Goal: Information Seeking & Learning: Learn about a topic

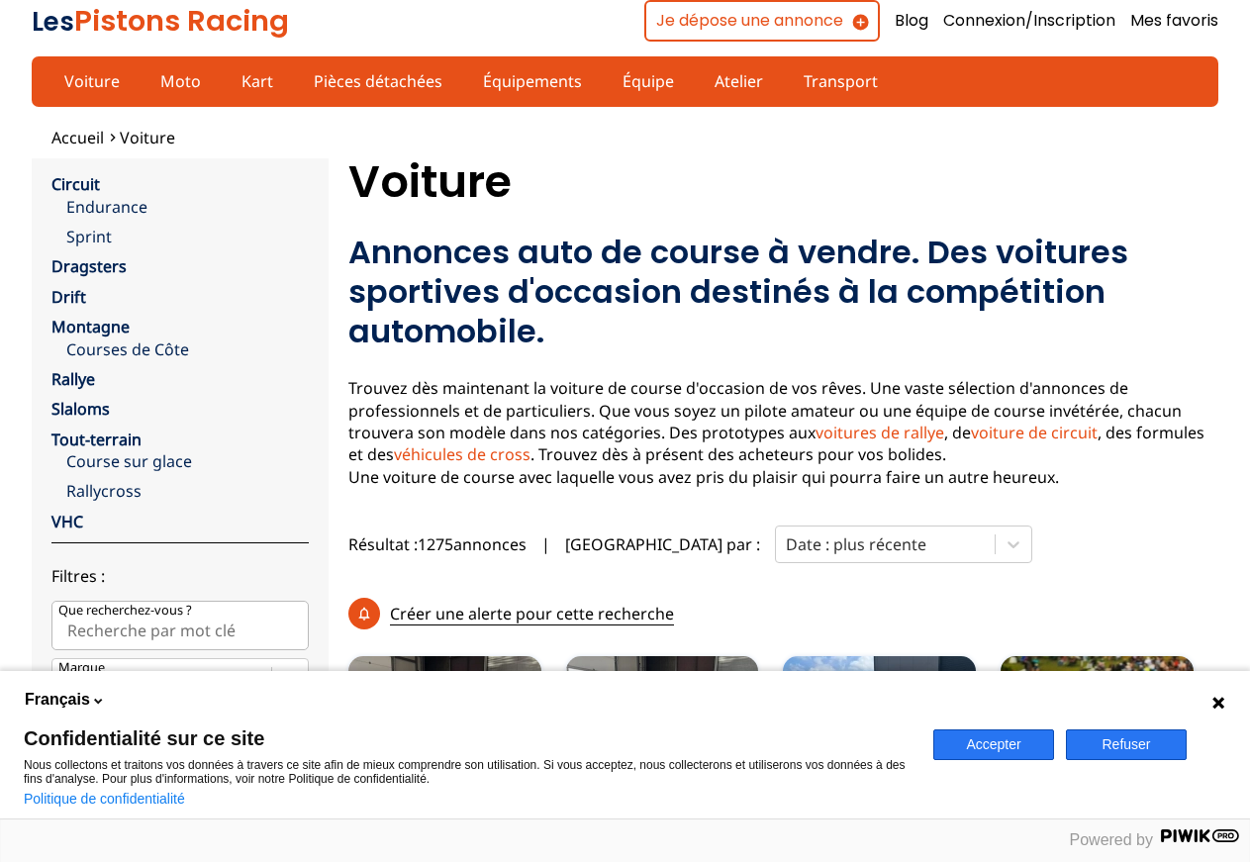
click at [994, 751] on button "Accepter" at bounding box center [993, 744] width 121 height 31
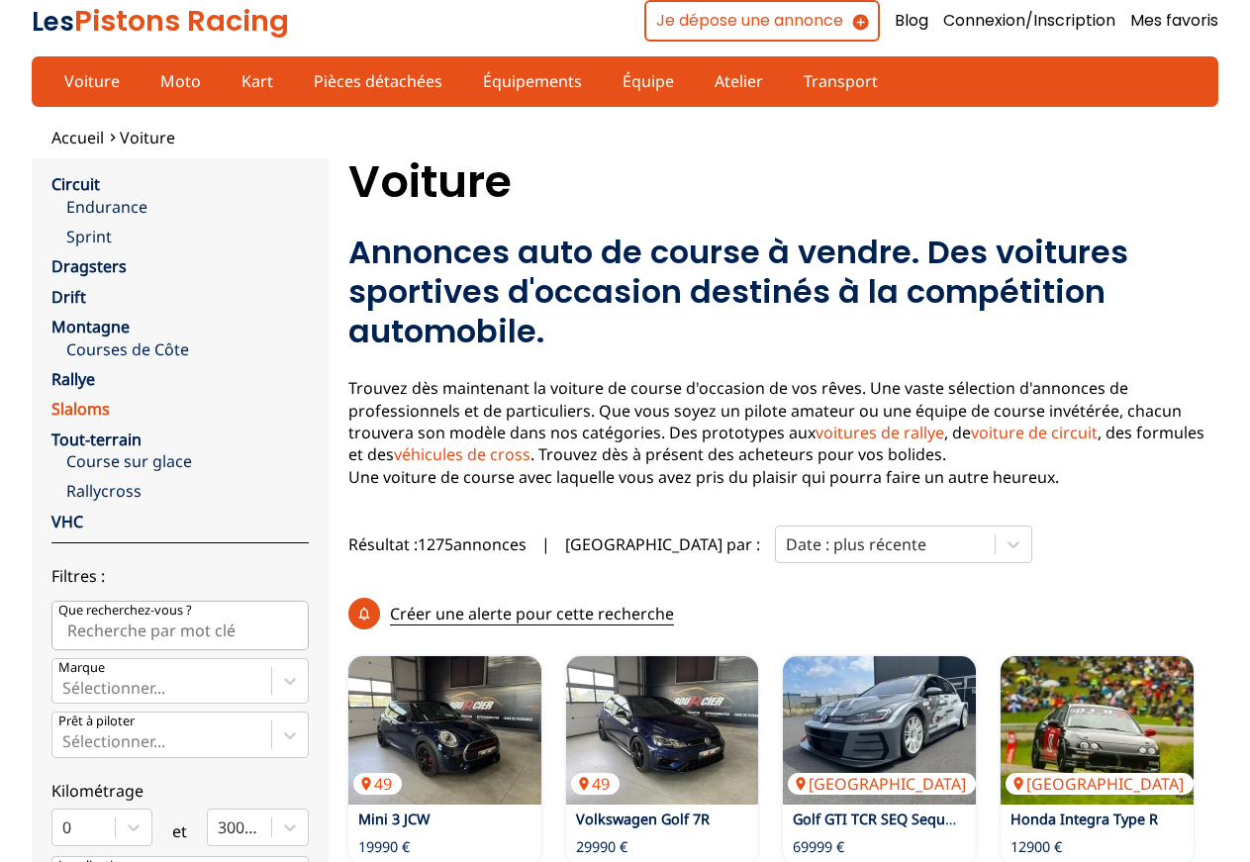
click at [69, 409] on link "Slaloms" at bounding box center [80, 409] width 58 height 22
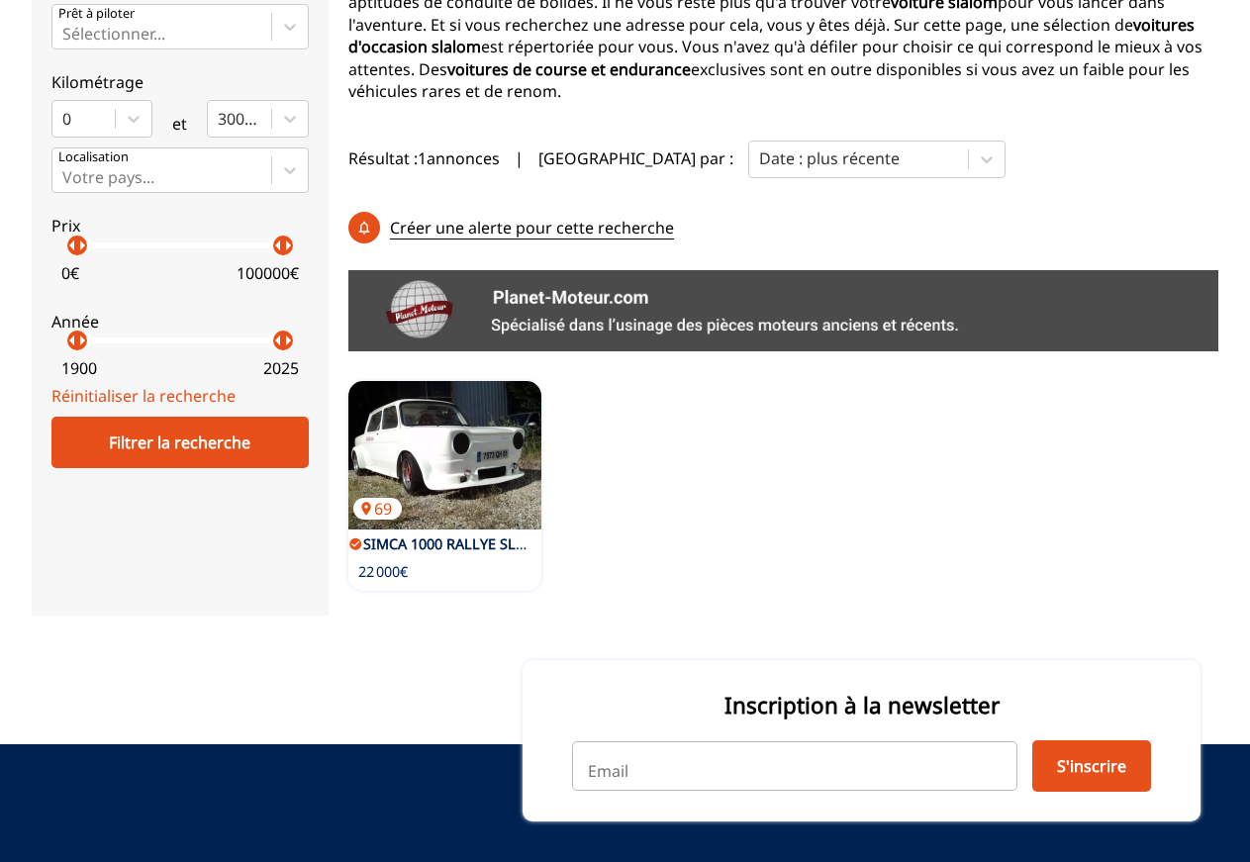
scroll to position [101, 0]
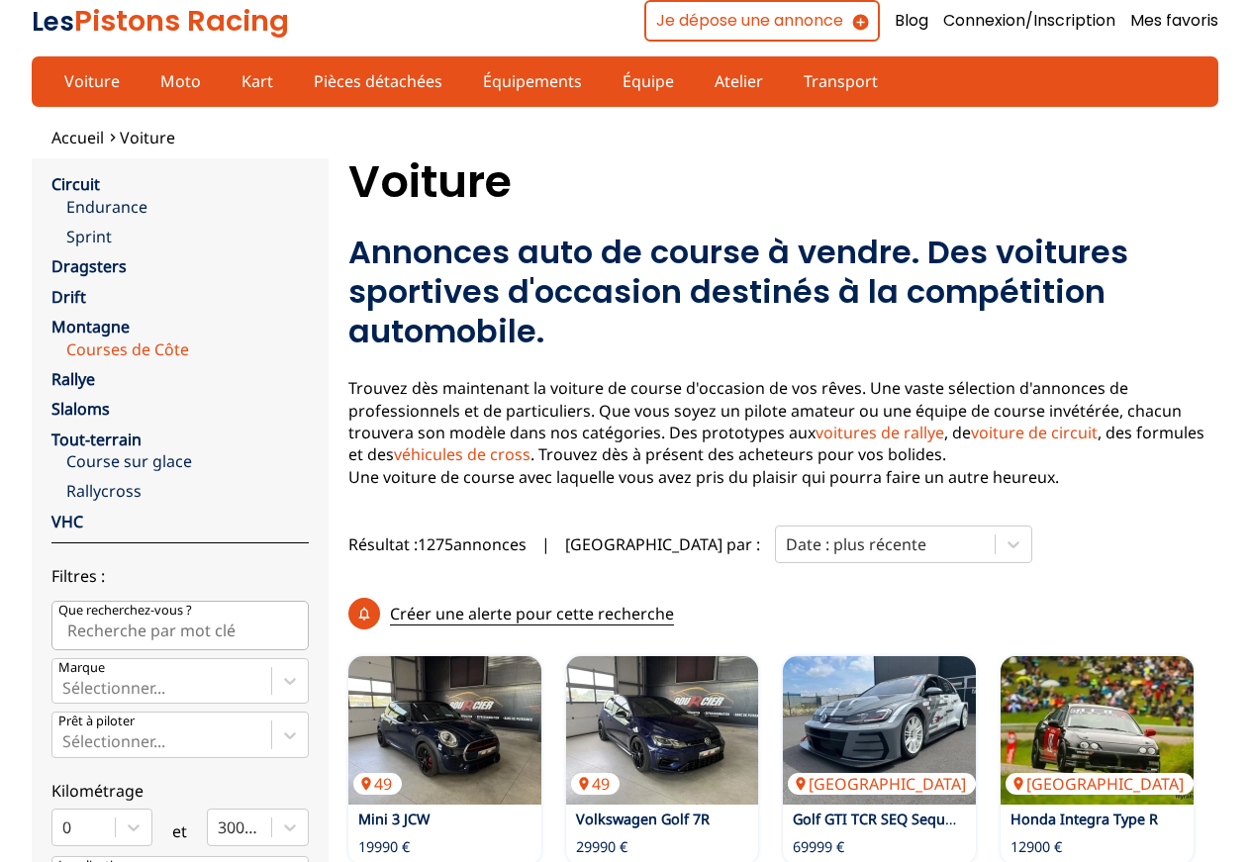
click at [98, 346] on link "Courses de Côte" at bounding box center [187, 350] width 243 height 22
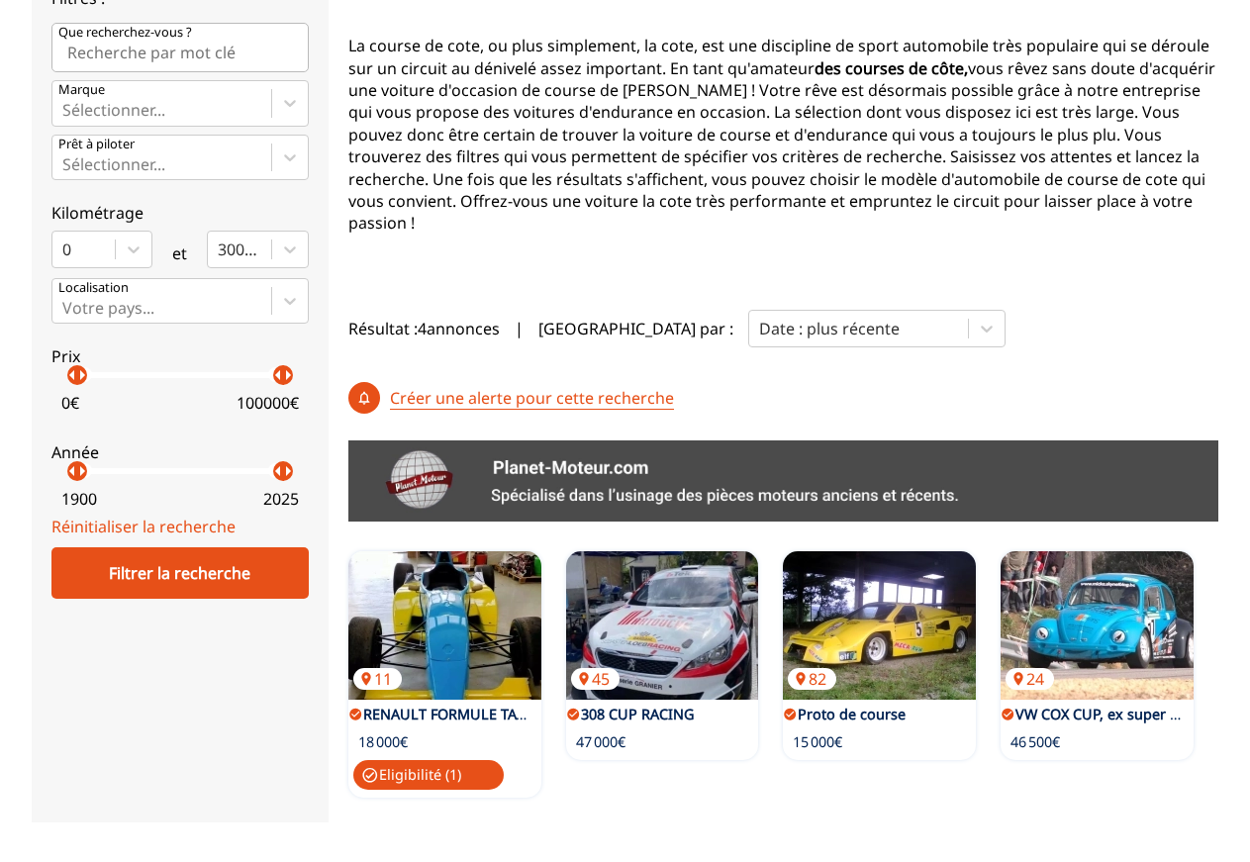
scroll to position [101, 0]
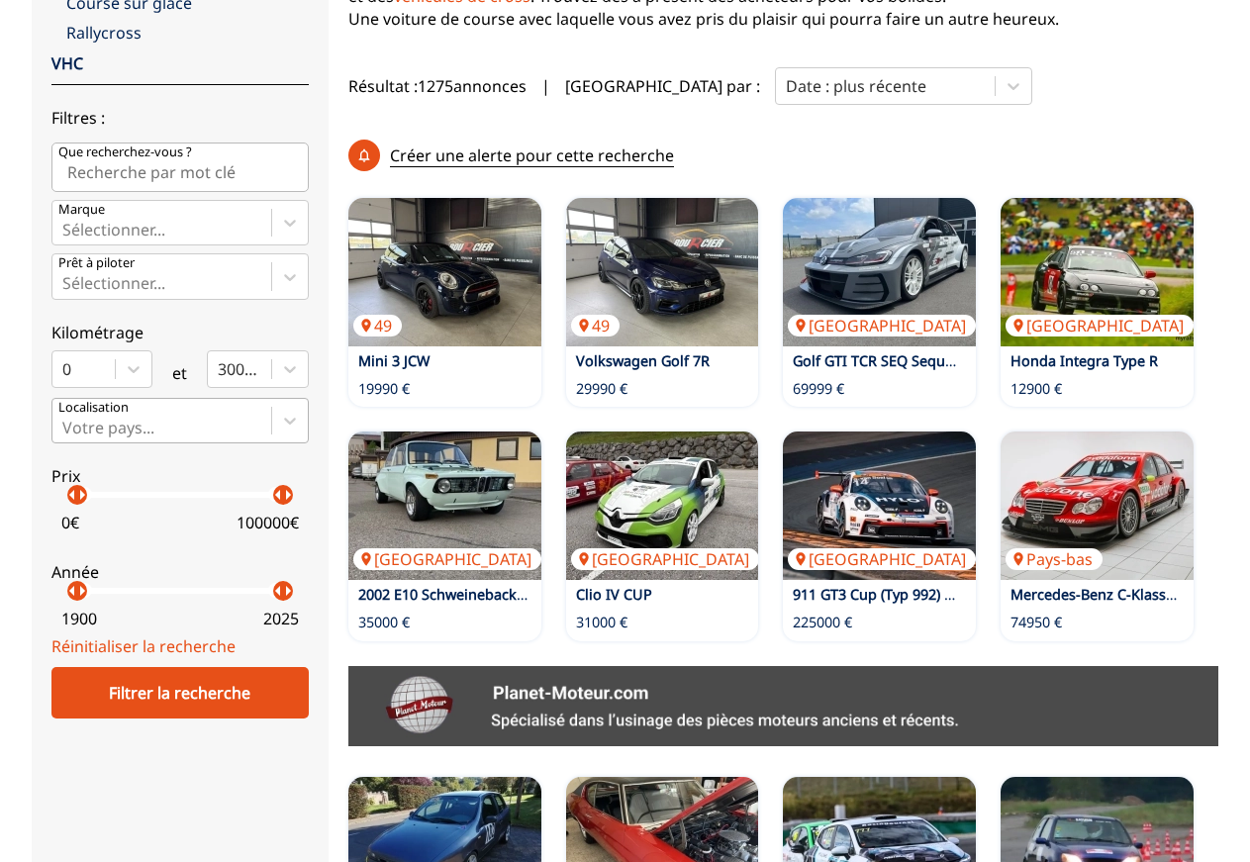
scroll to position [606, 0]
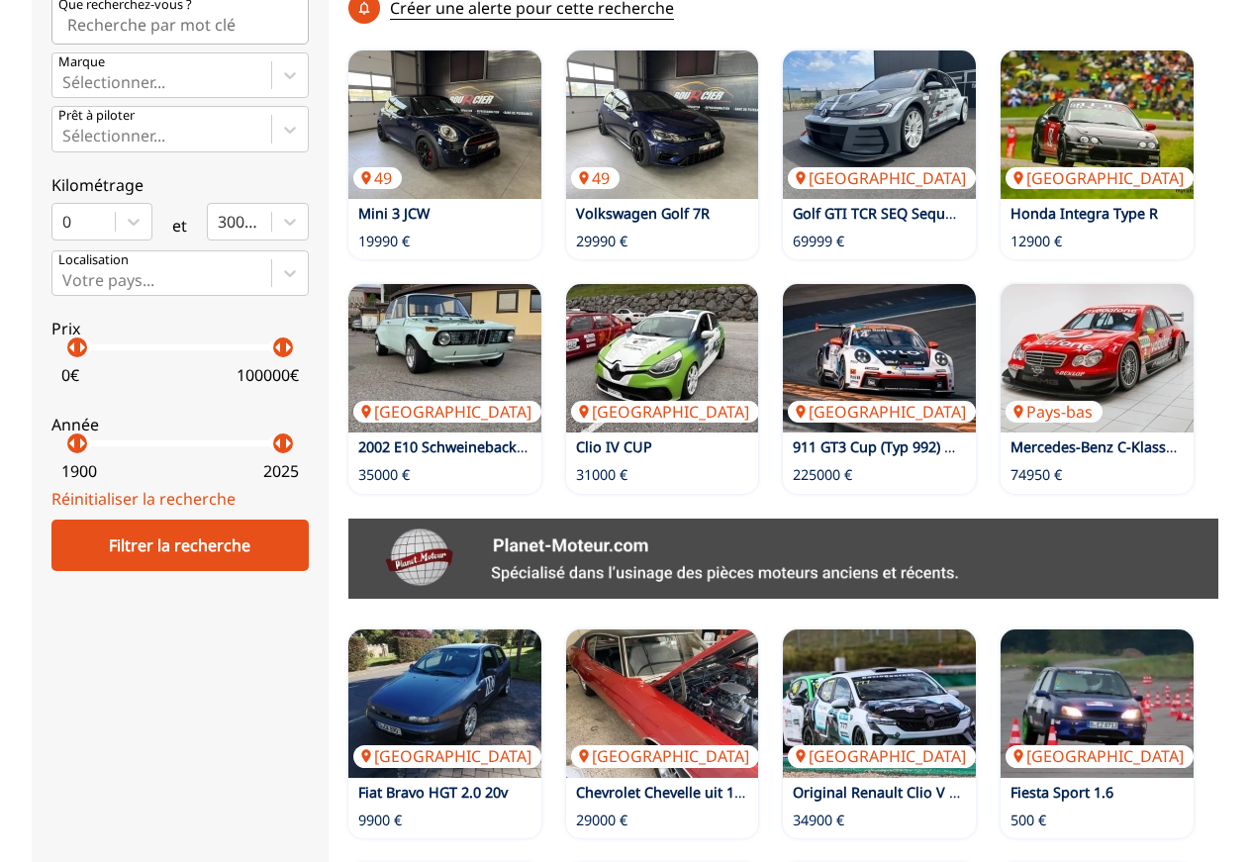
click at [276, 359] on p "arrow_right" at bounding box center [288, 348] width 24 height 24
click at [265, 386] on p "100000 €" at bounding box center [268, 375] width 62 height 22
click at [248, 386] on p "100000 €" at bounding box center [268, 375] width 62 height 22
click at [216, 391] on div "0 € 100000 €" at bounding box center [179, 370] width 257 height 41
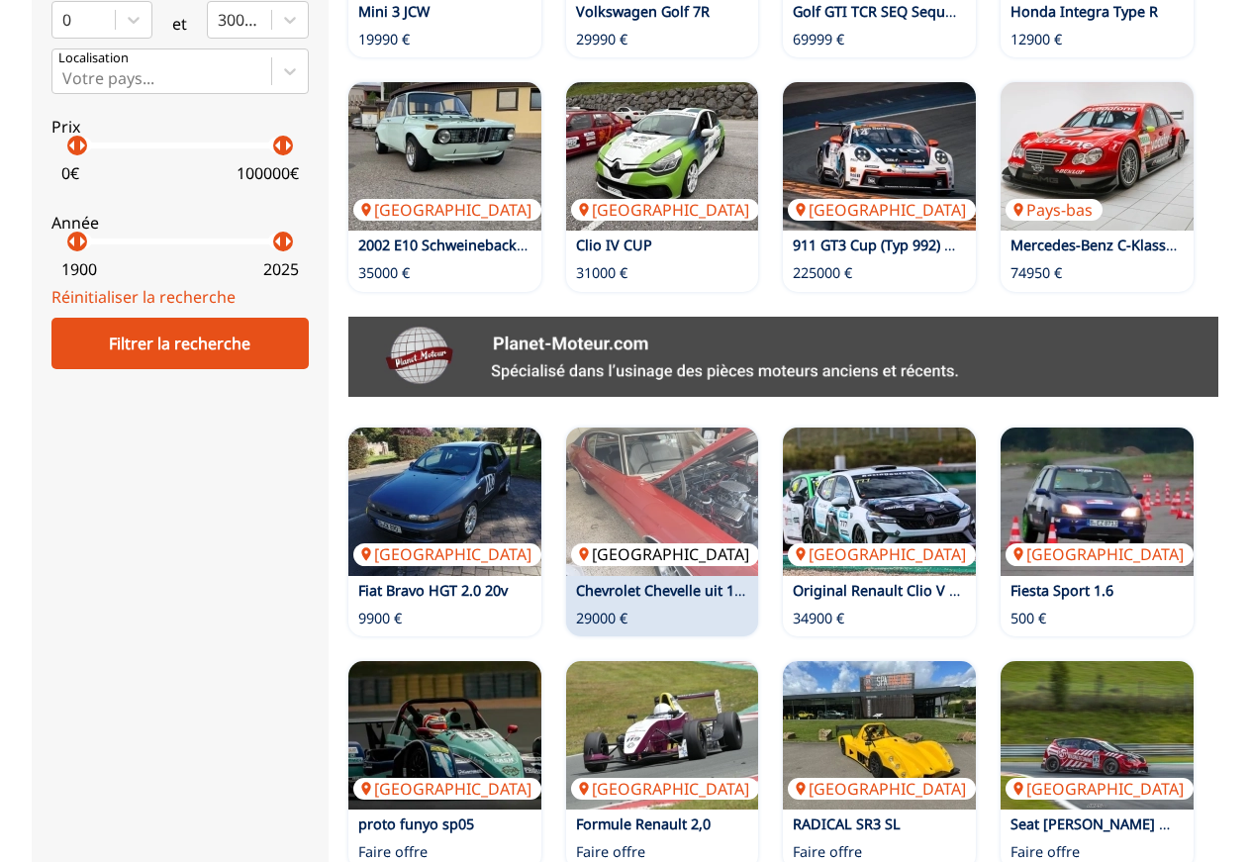
scroll to position [1111, 0]
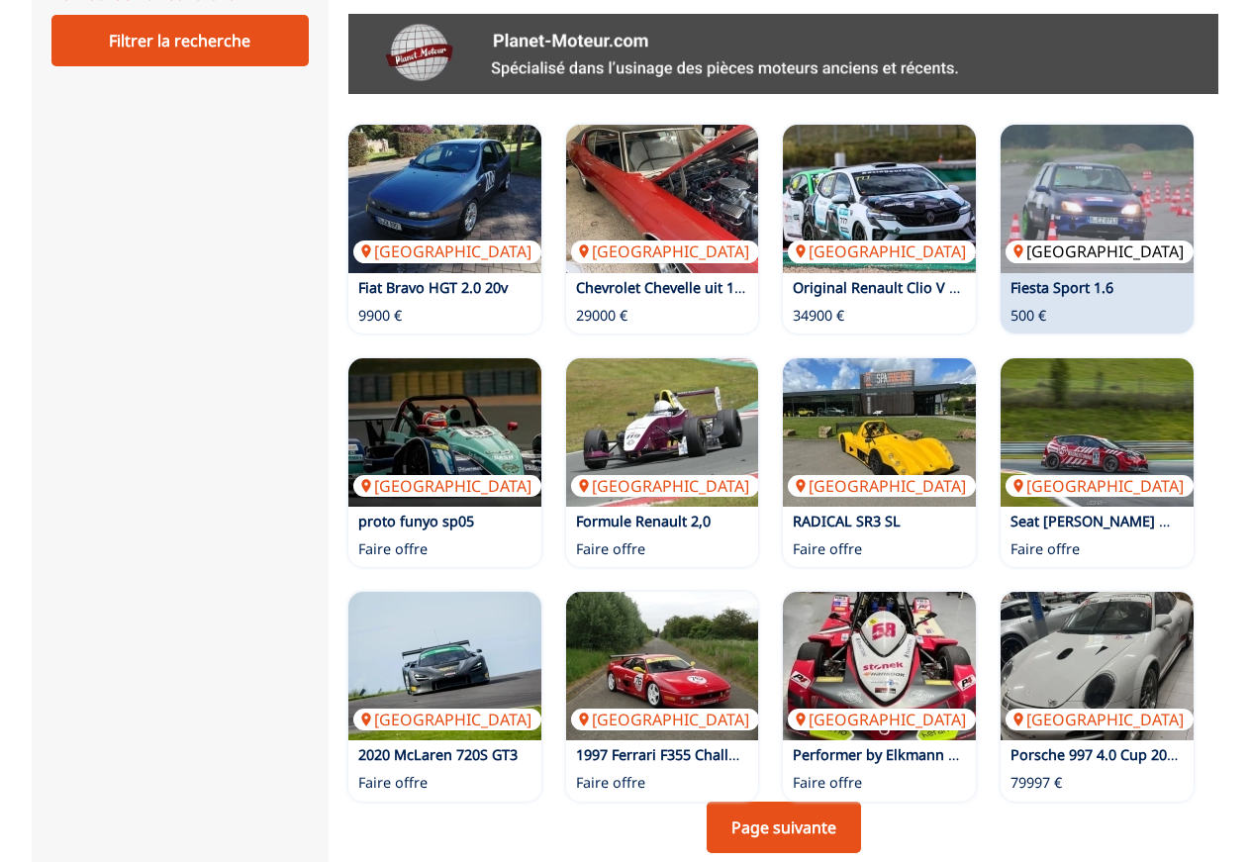
click at [1121, 172] on img at bounding box center [1097, 199] width 193 height 148
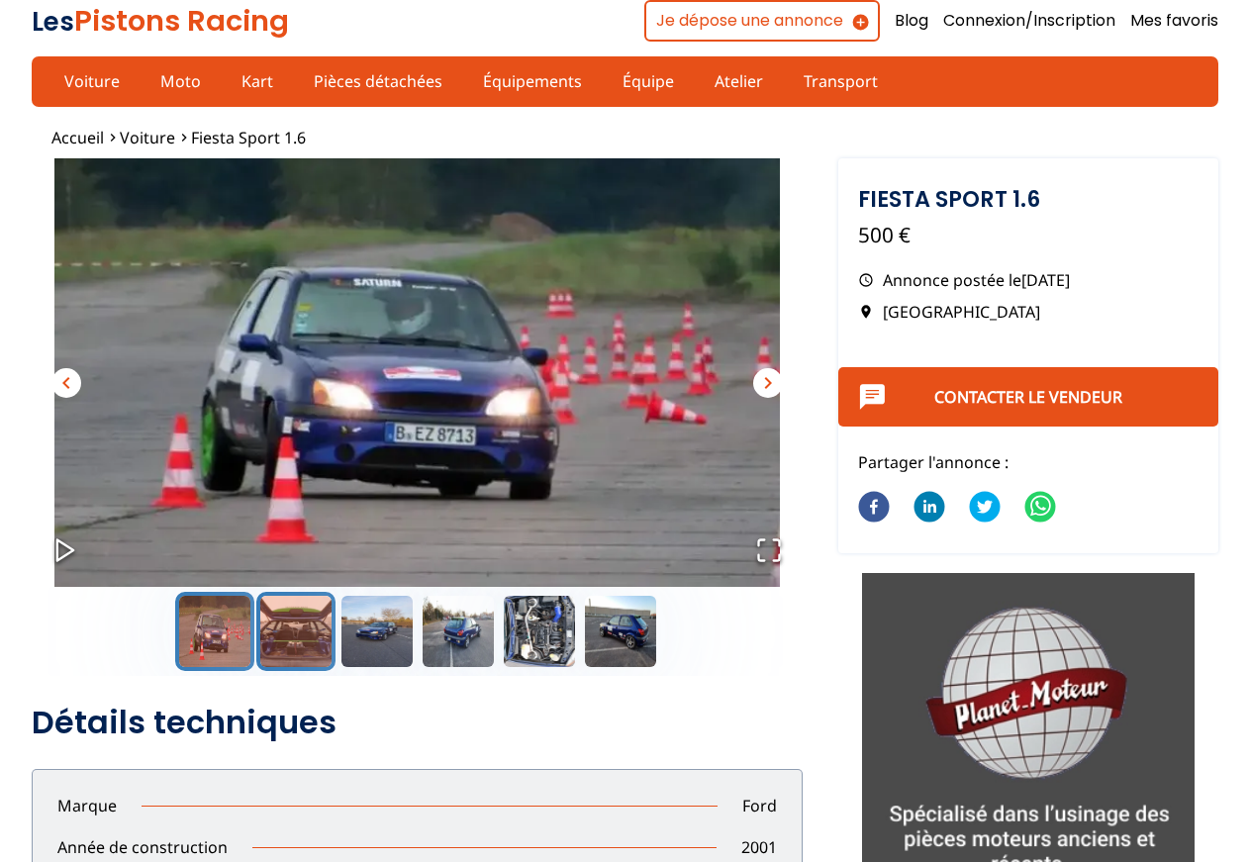
click at [300, 647] on button "Go to Slide 2" at bounding box center [295, 631] width 79 height 79
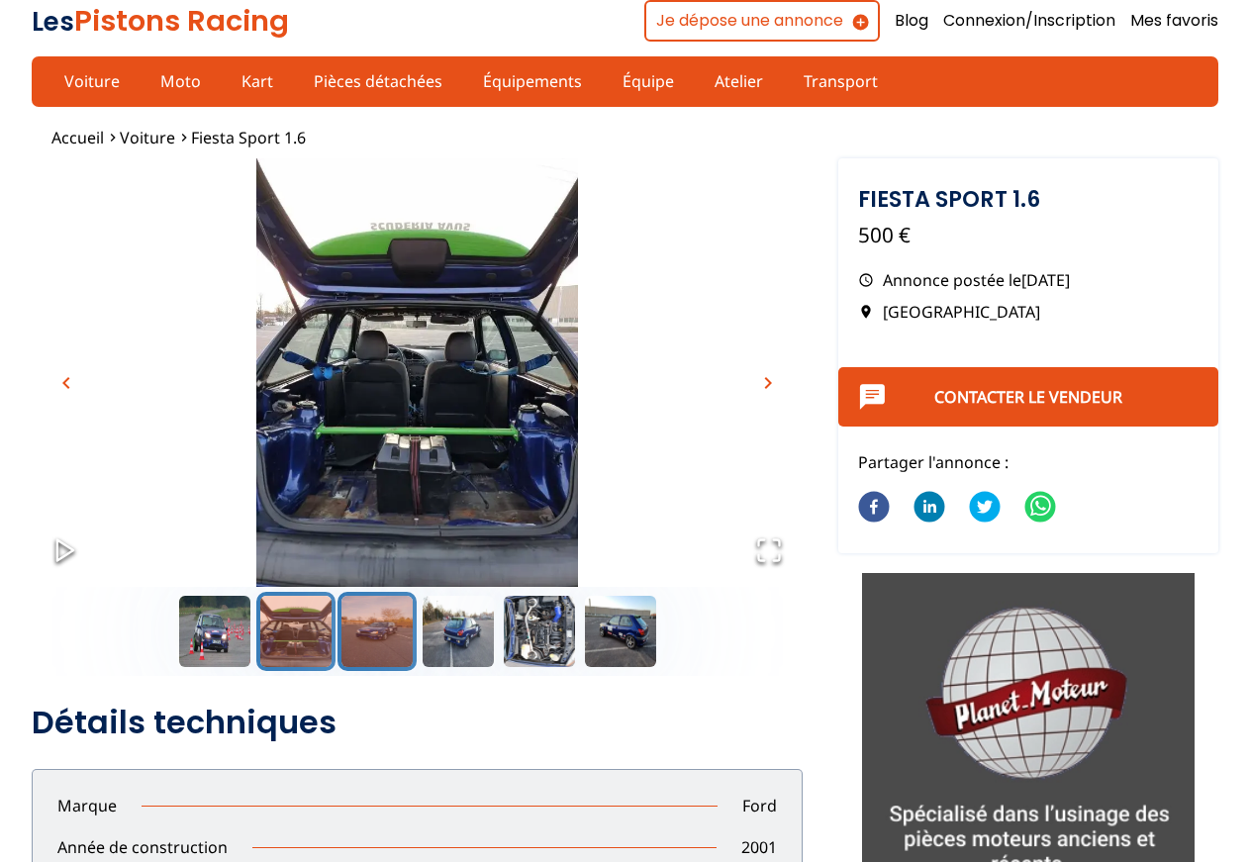
click at [348, 644] on button "Go to Slide 3" at bounding box center [377, 631] width 79 height 79
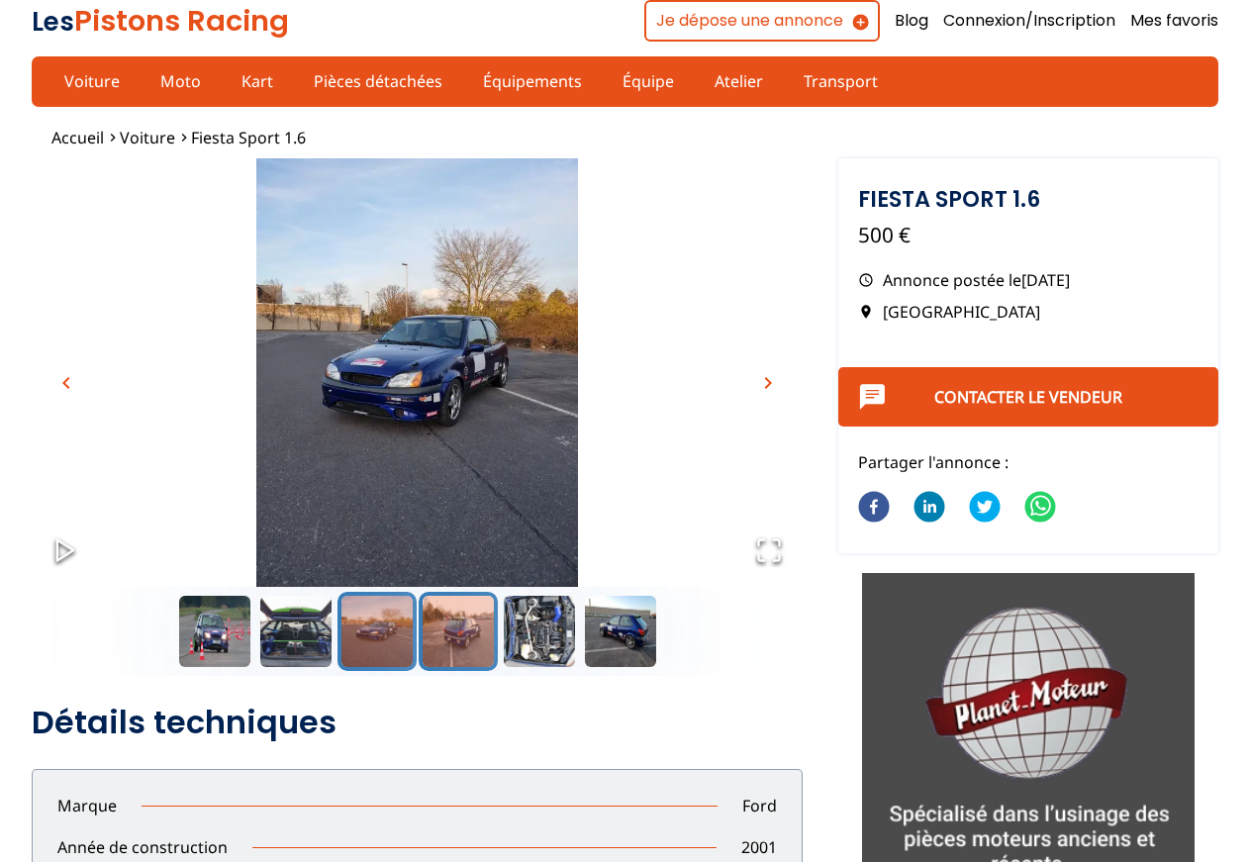
click at [433, 647] on button "Go to Slide 4" at bounding box center [458, 631] width 79 height 79
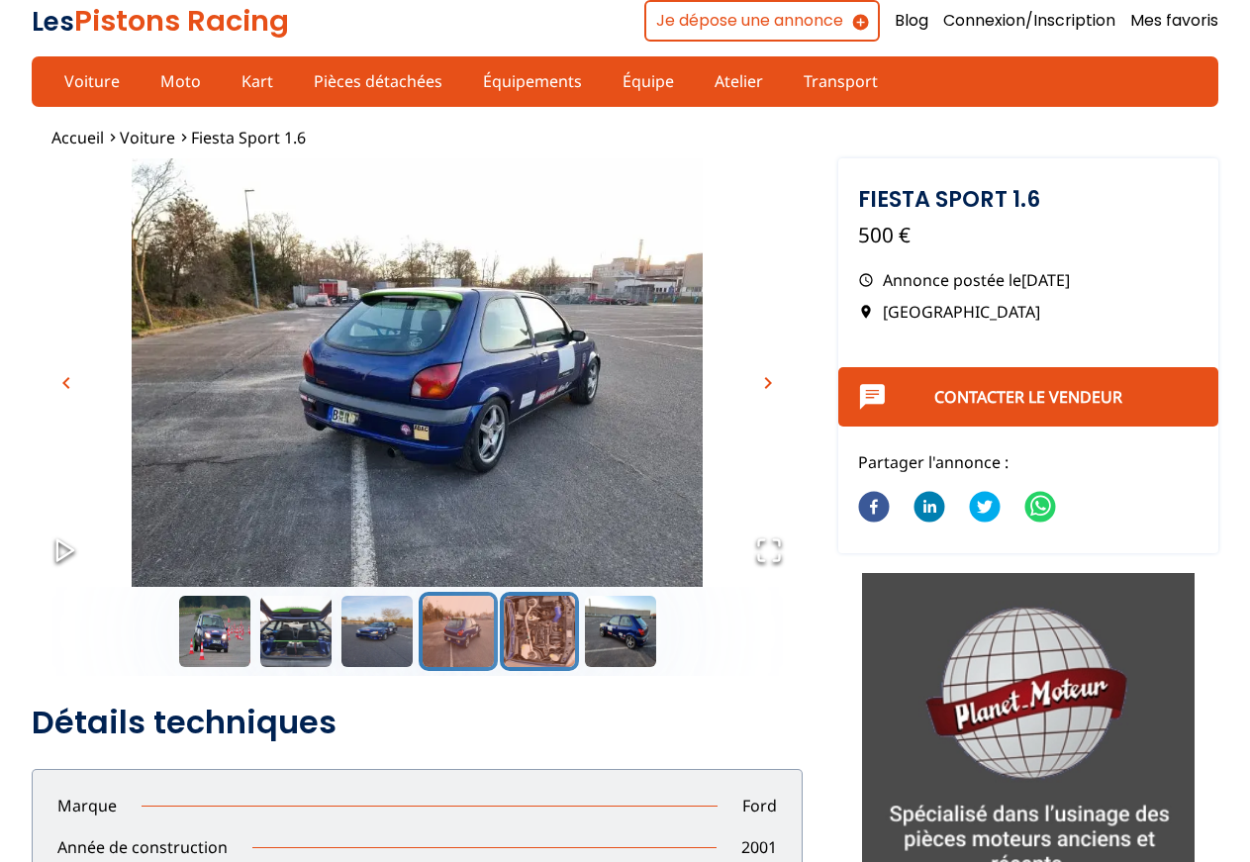
click at [531, 641] on button "Go to Slide 5" at bounding box center [539, 631] width 79 height 79
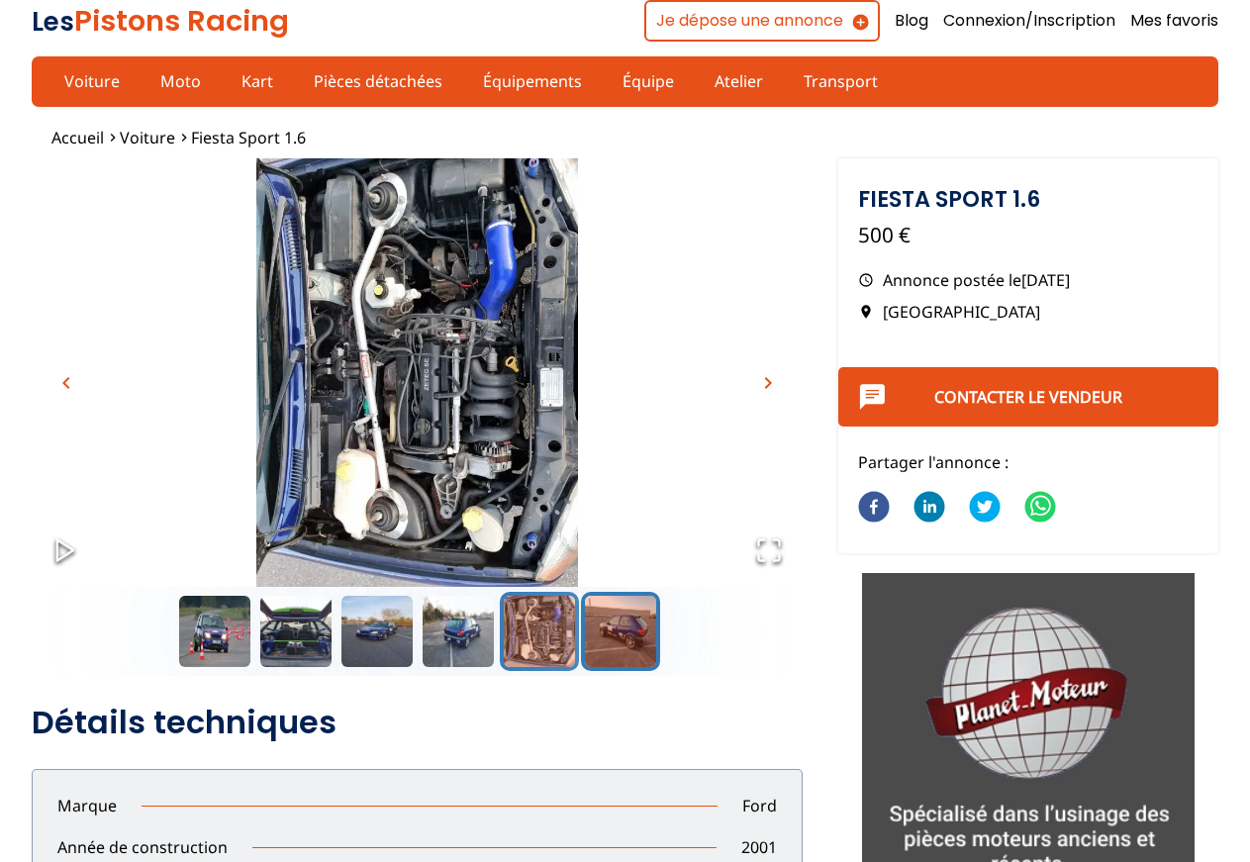
click at [610, 640] on button "Go to Slide 6" at bounding box center [620, 631] width 79 height 79
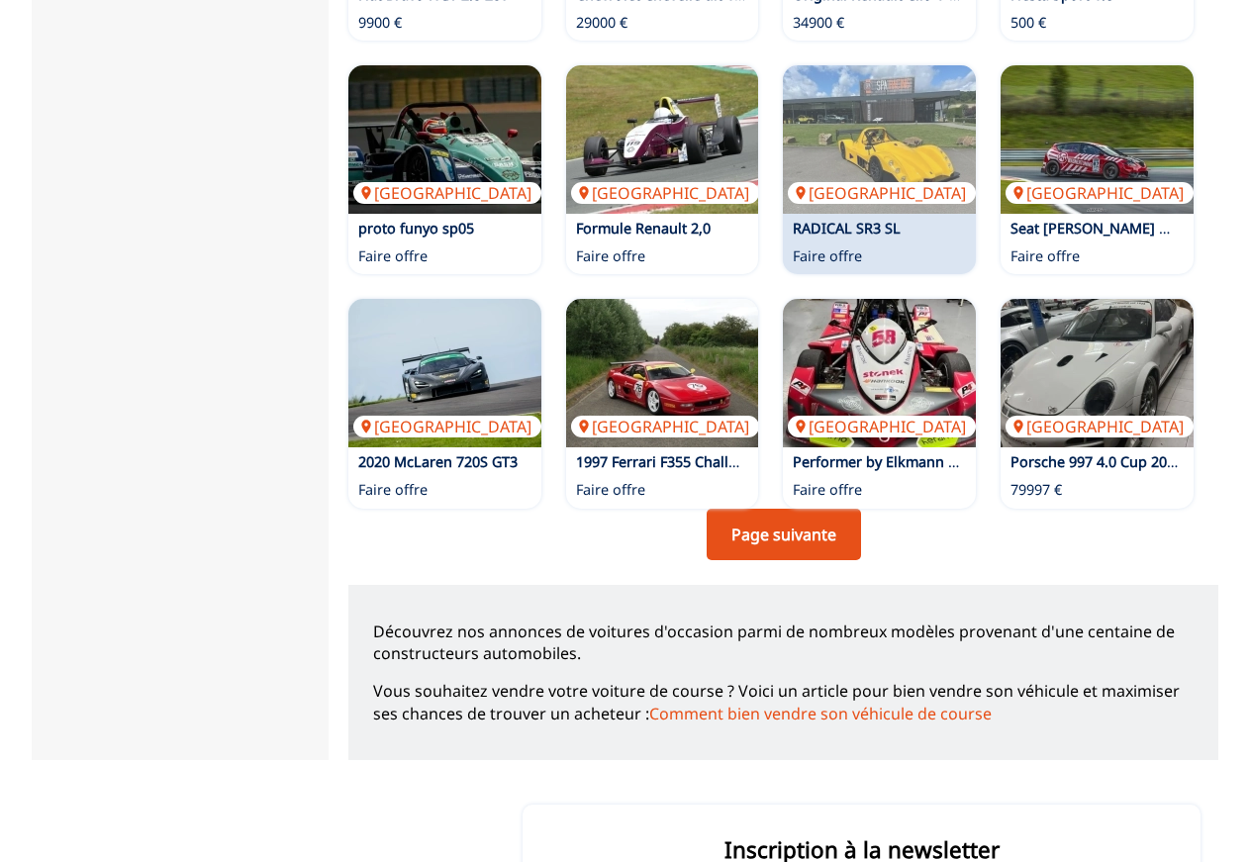
scroll to position [1413, 0]
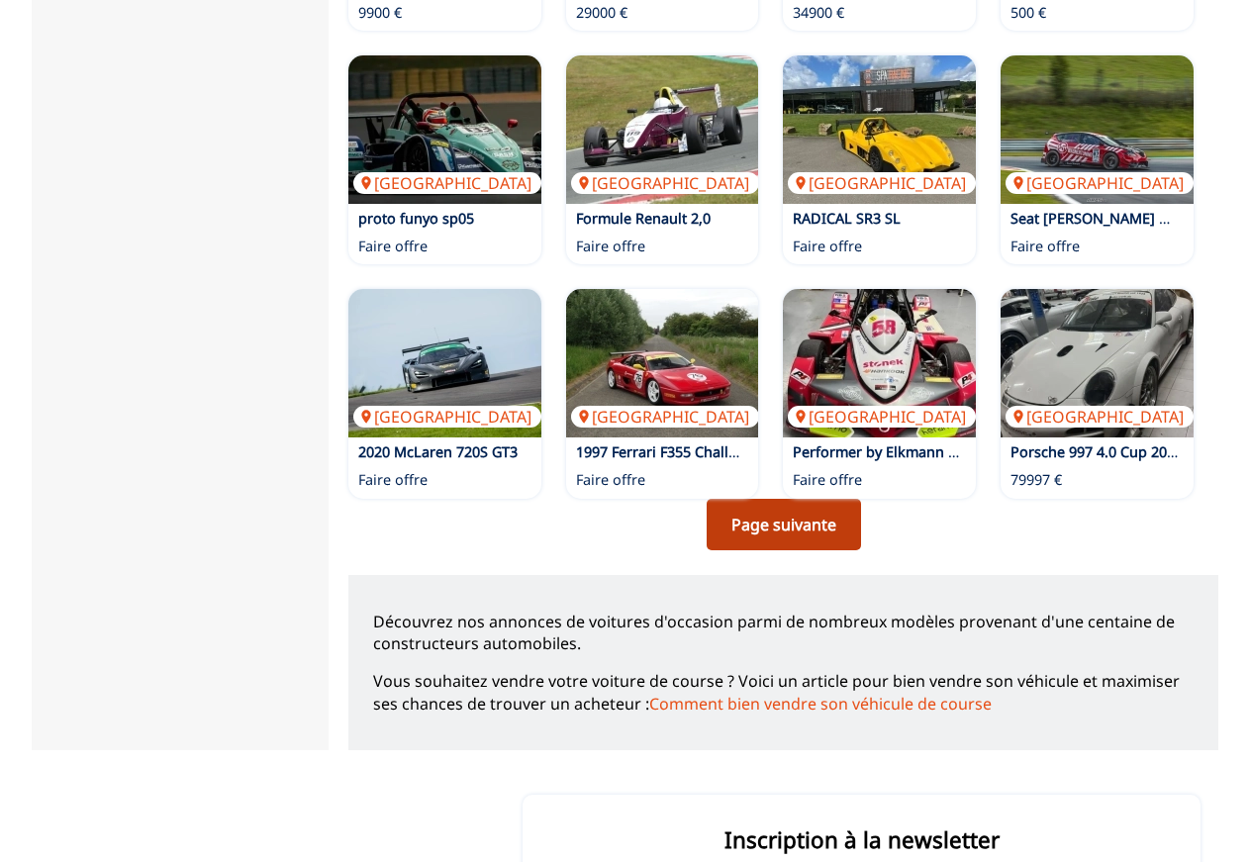
click at [759, 509] on link "Page suivante" at bounding box center [784, 524] width 154 height 51
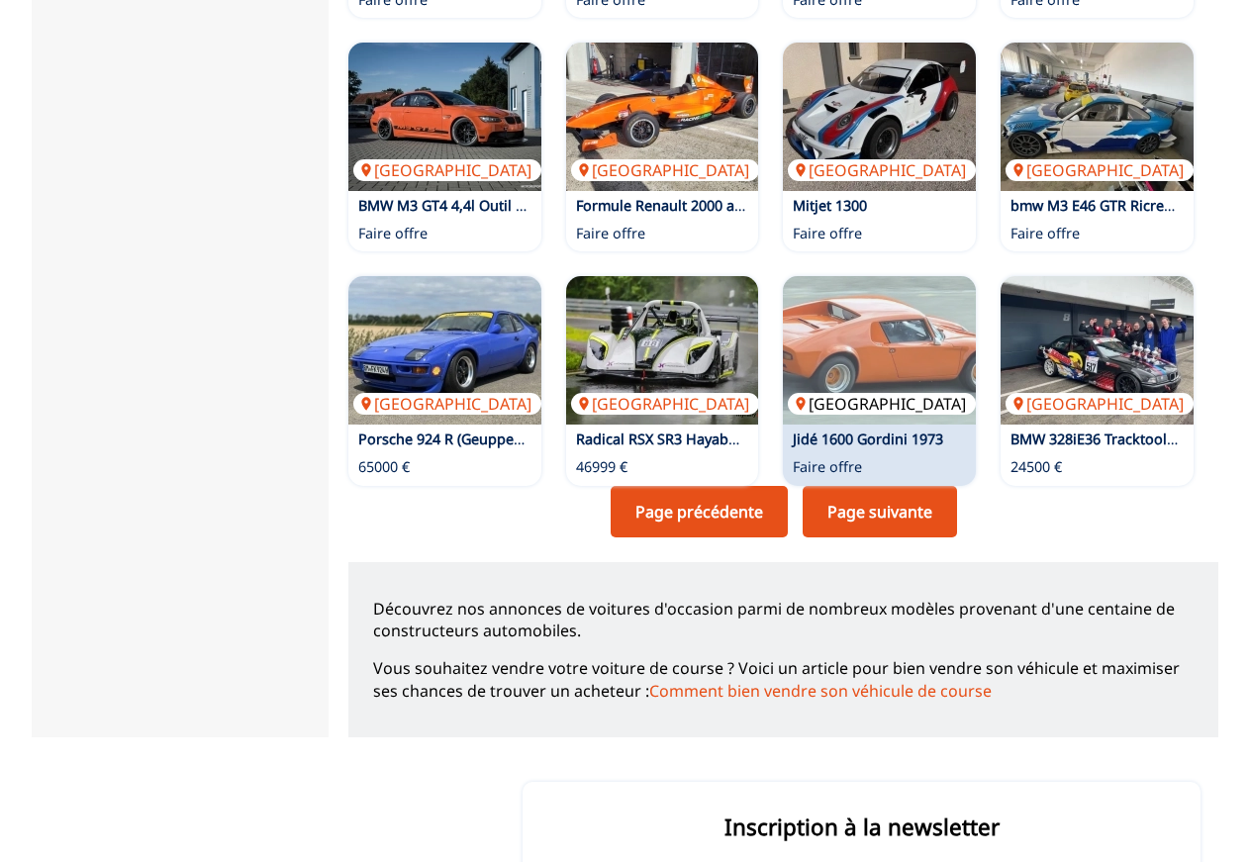
scroll to position [1447, 0]
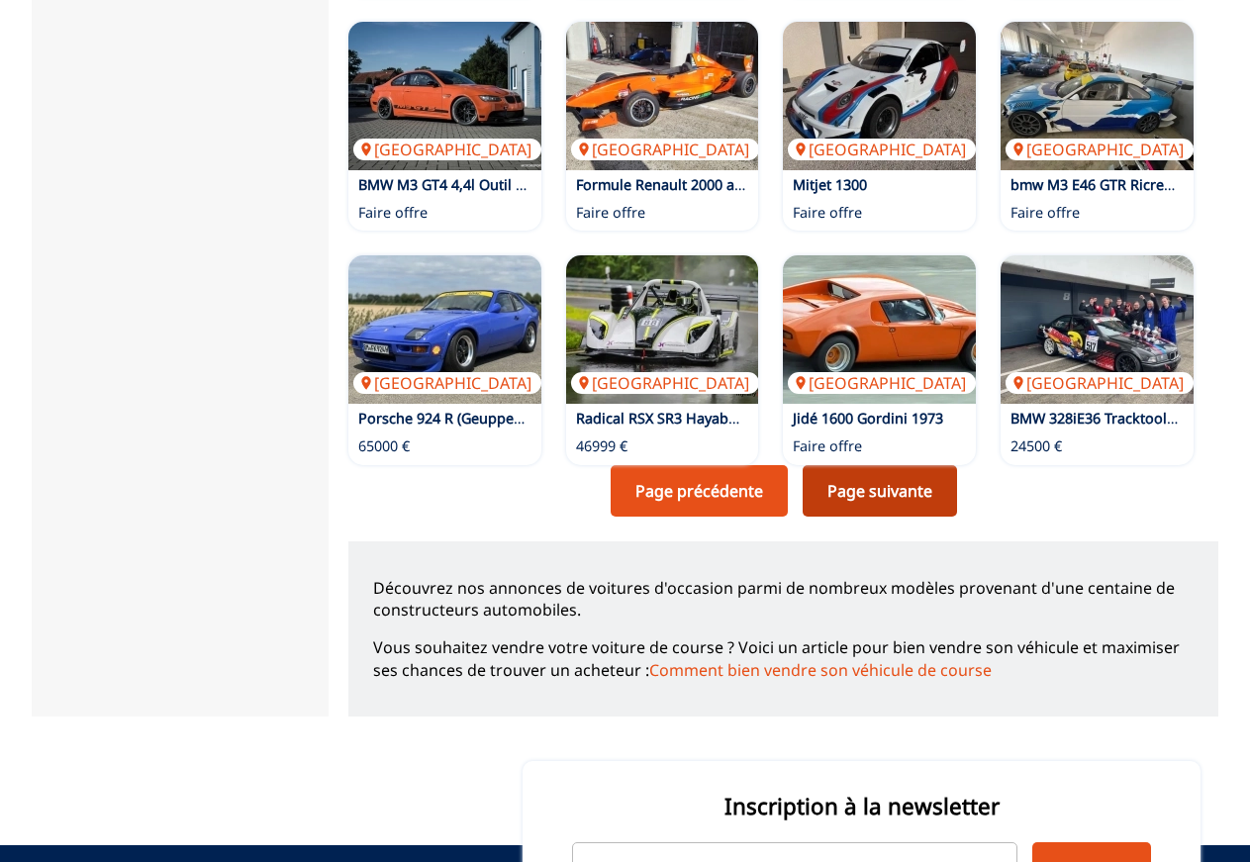
click at [889, 503] on link "Page suivante" at bounding box center [880, 490] width 154 height 51
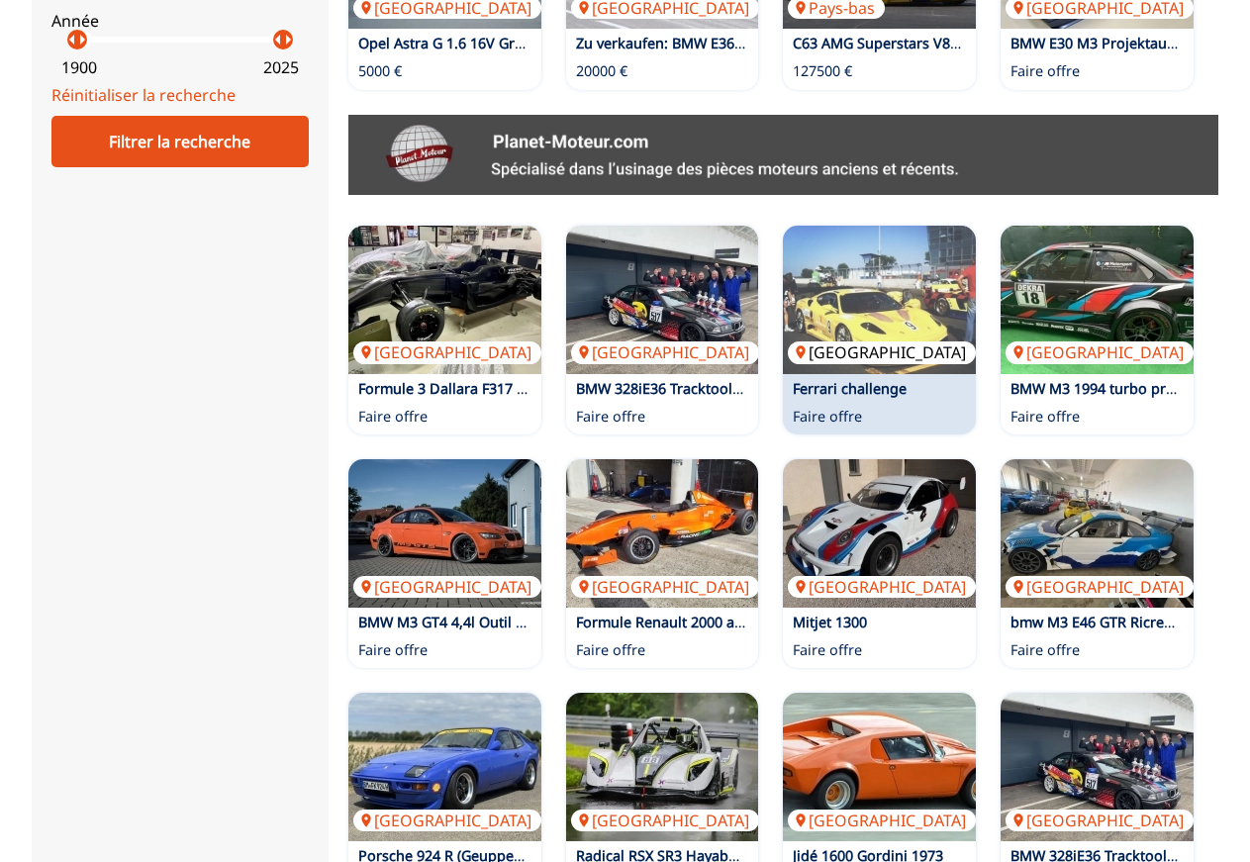
scroll to position [1312, 0]
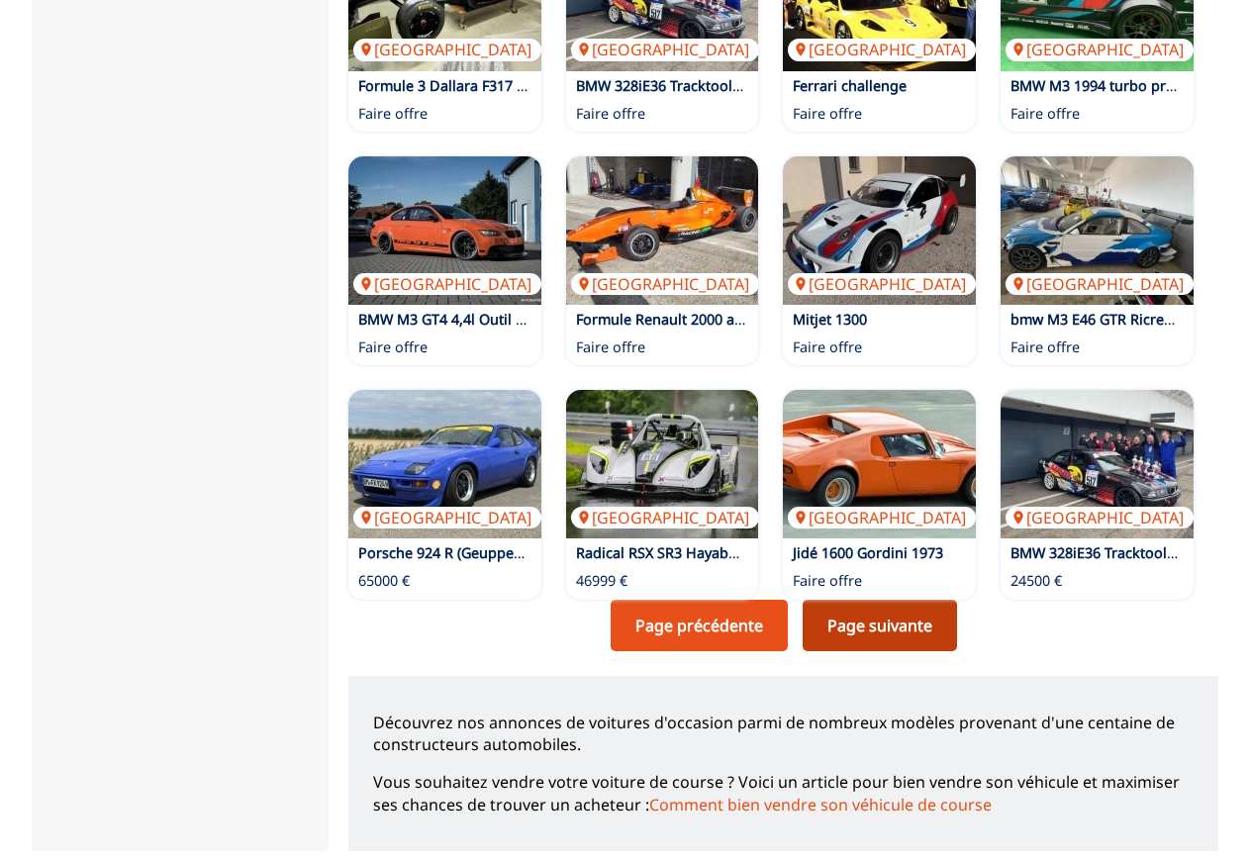
click at [873, 628] on link "Page suivante" at bounding box center [880, 625] width 154 height 51
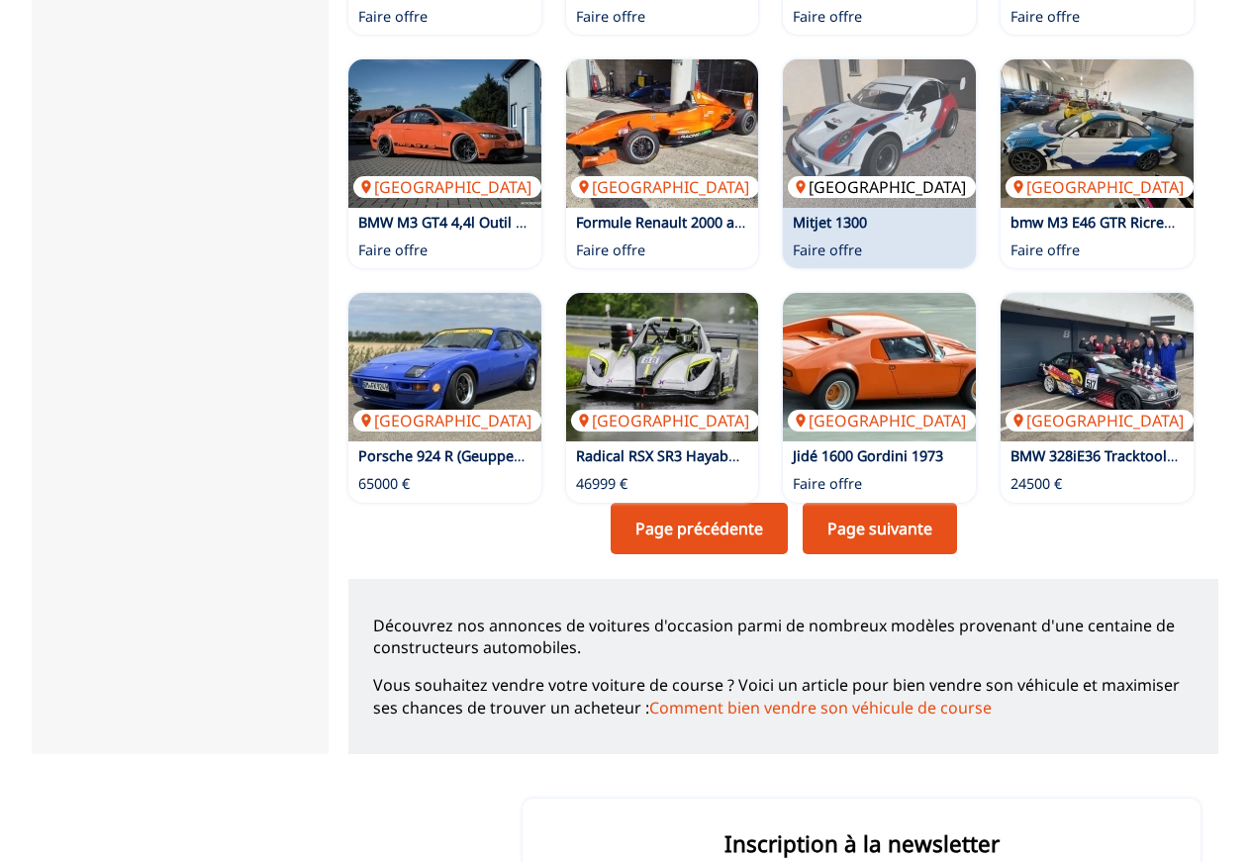
scroll to position [909, 0]
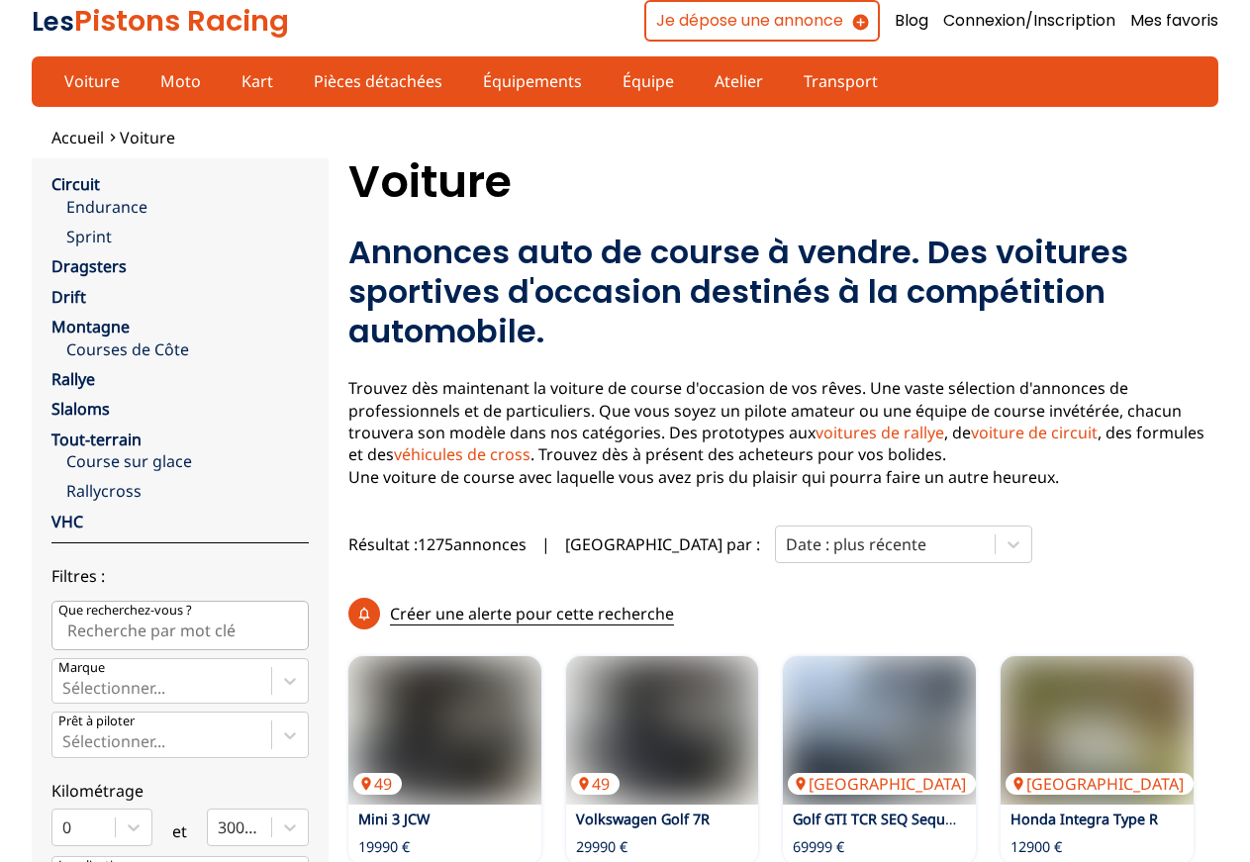
scroll to position [1413, 0]
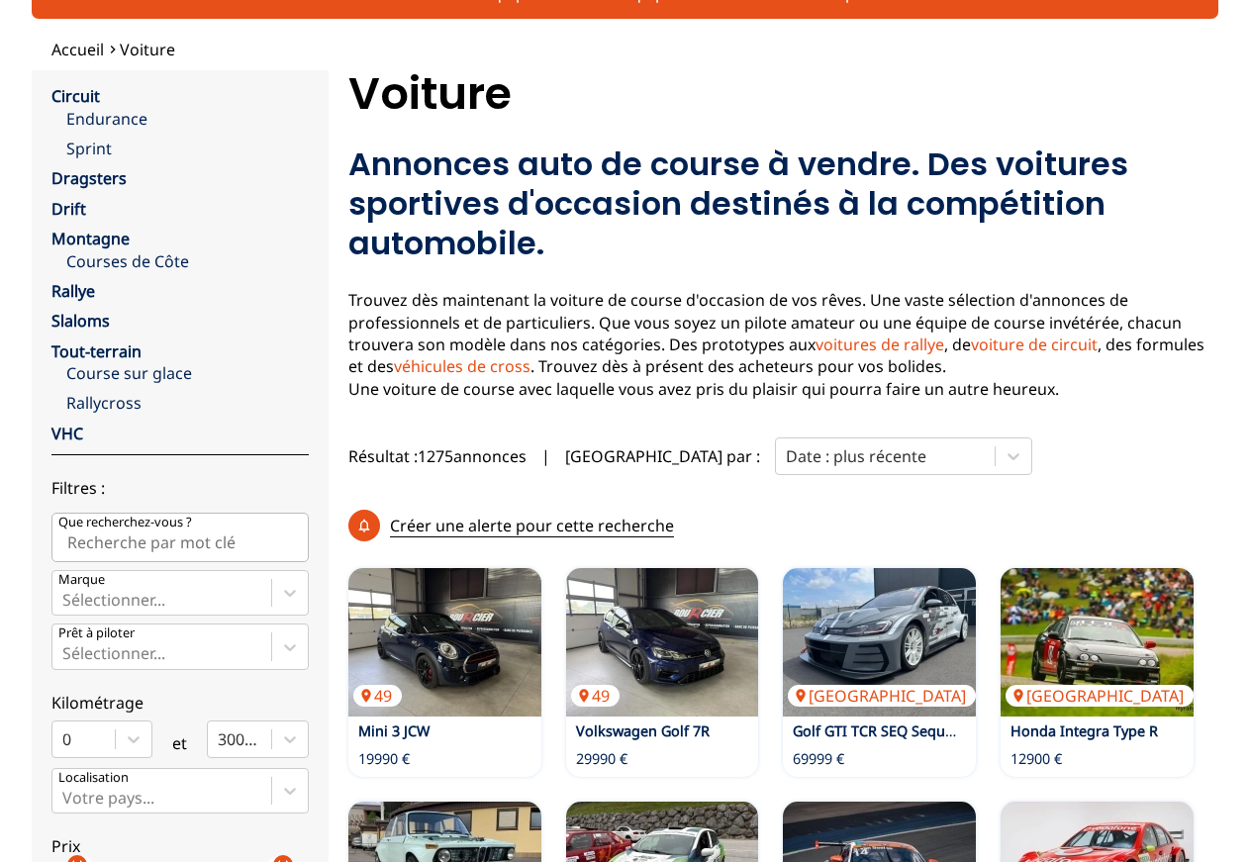
scroll to position [1, 0]
